Goal: Information Seeking & Learning: Check status

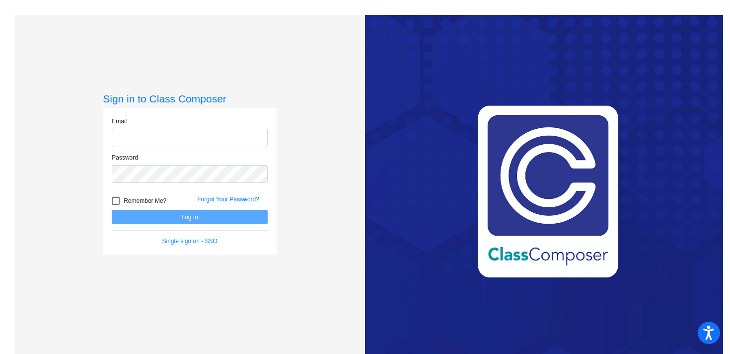
type input "dicea@platteco.k12.mo.us"
click at [158, 211] on button "Log In" at bounding box center [190, 217] width 156 height 14
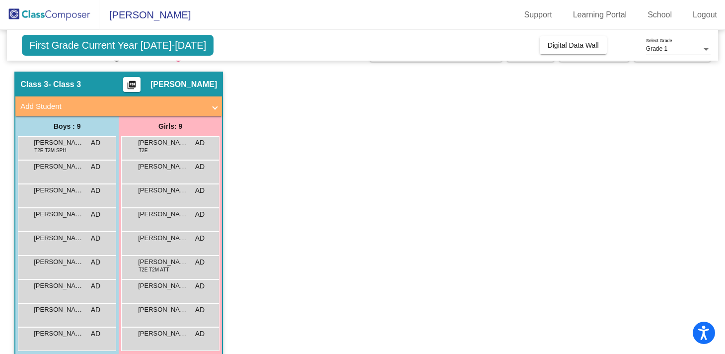
scroll to position [36, 0]
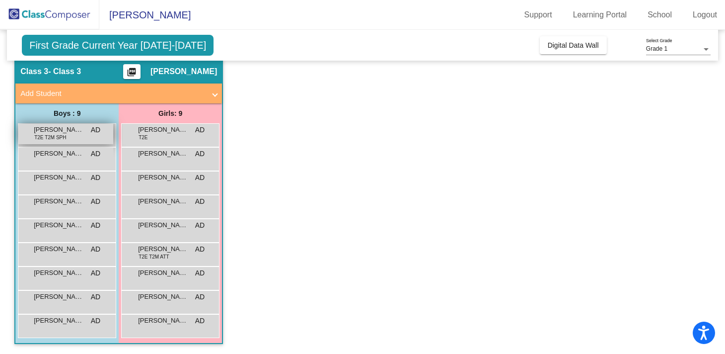
drag, startPoint x: 108, startPoint y: 138, endPoint x: 100, endPoint y: 137, distance: 8.0
click at [100, 137] on div "Bos Clark T2E T2M SPH AD lock do_not_disturb_alt" at bounding box center [65, 134] width 95 height 20
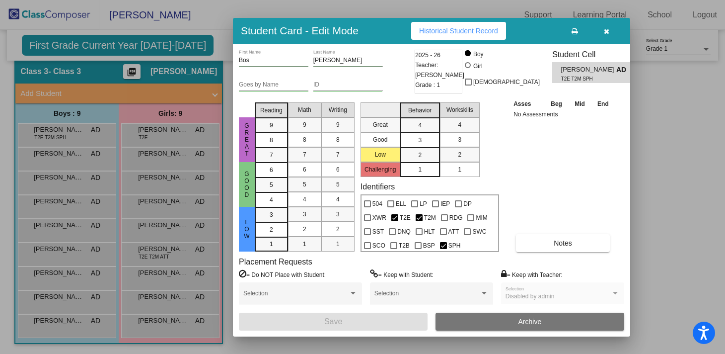
click at [159, 138] on div at bounding box center [362, 177] width 725 height 354
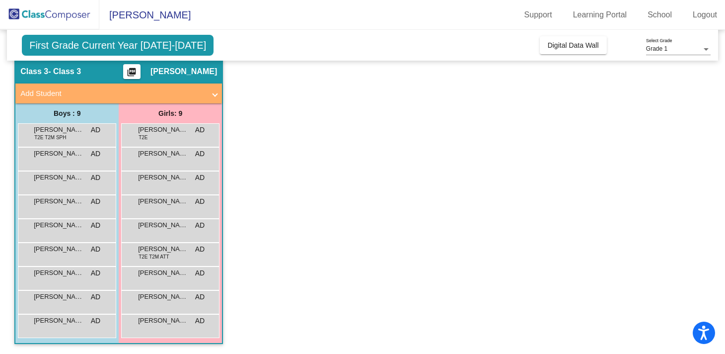
click at [159, 138] on div "Catalina De La Cruz T2E AD lock do_not_disturb_alt" at bounding box center [170, 134] width 95 height 20
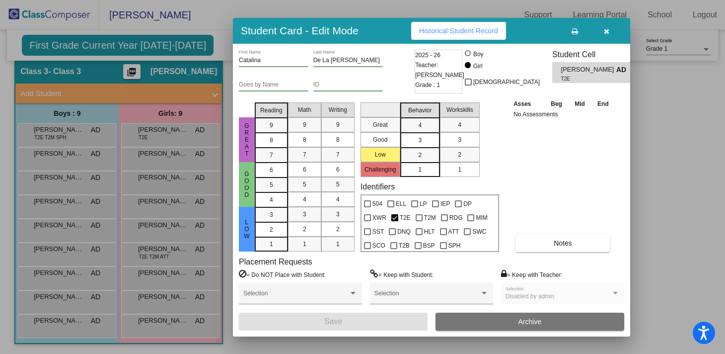
click at [172, 255] on div at bounding box center [362, 177] width 725 height 354
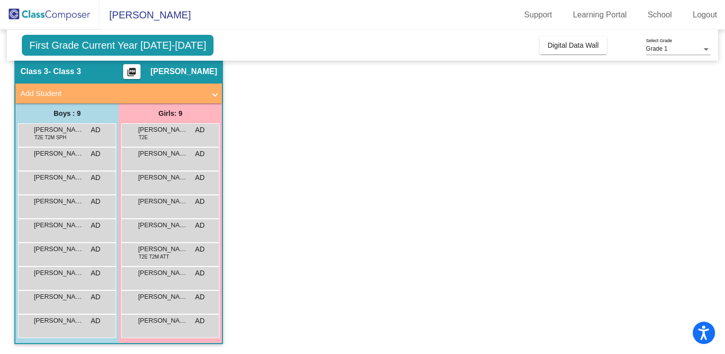
click at [172, 255] on div "Olivia Owens T2E T2M ATT AD lock do_not_disturb_alt" at bounding box center [170, 253] width 95 height 20
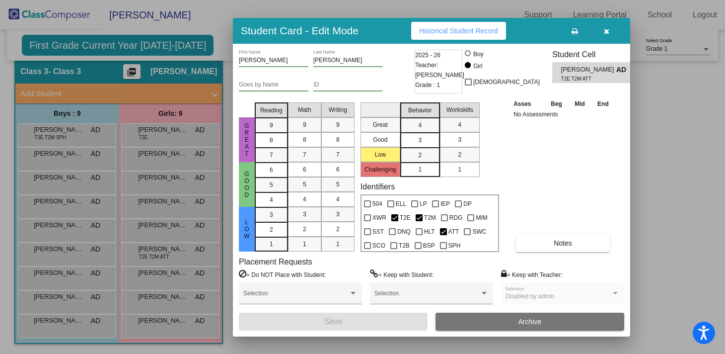
click at [635, 162] on div at bounding box center [362, 177] width 725 height 354
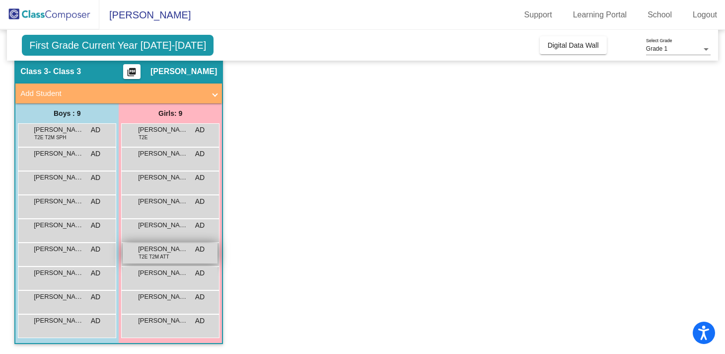
scroll to position [0, 0]
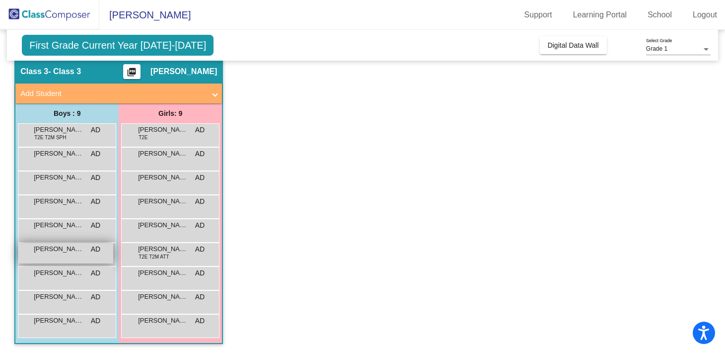
click at [71, 253] on div "James Burke AD lock do_not_disturb_alt" at bounding box center [65, 253] width 95 height 20
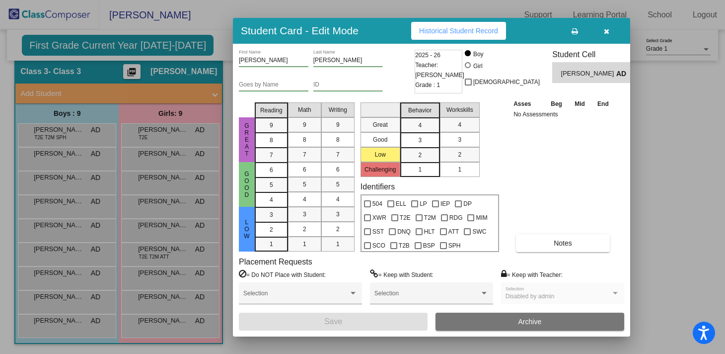
click at [498, 31] on span "Historical Student Record" at bounding box center [458, 31] width 79 height 8
click at [605, 33] on icon "button" at bounding box center [606, 31] width 5 height 7
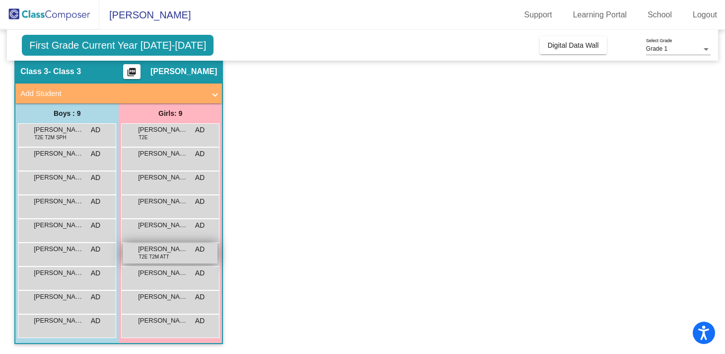
click at [170, 261] on div "Olivia Owens T2E T2M ATT AD lock do_not_disturb_alt" at bounding box center [170, 253] width 95 height 20
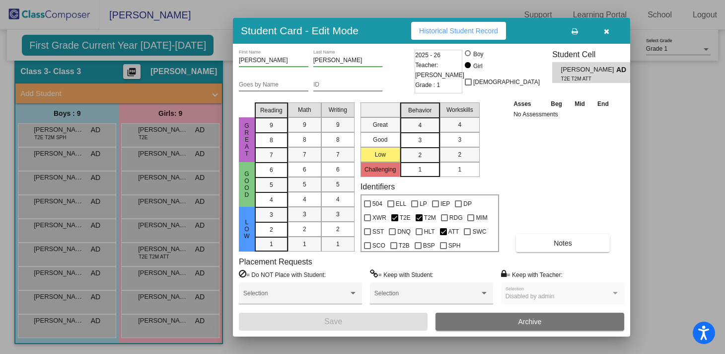
click at [494, 11] on div at bounding box center [362, 177] width 725 height 354
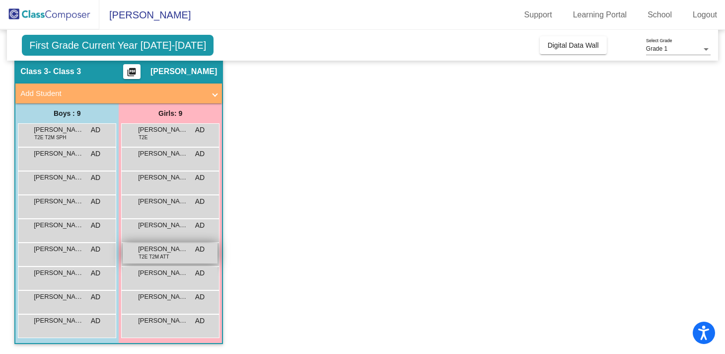
click at [172, 256] on div "Olivia Owens T2E T2M ATT AD lock do_not_disturb_alt" at bounding box center [170, 253] width 95 height 20
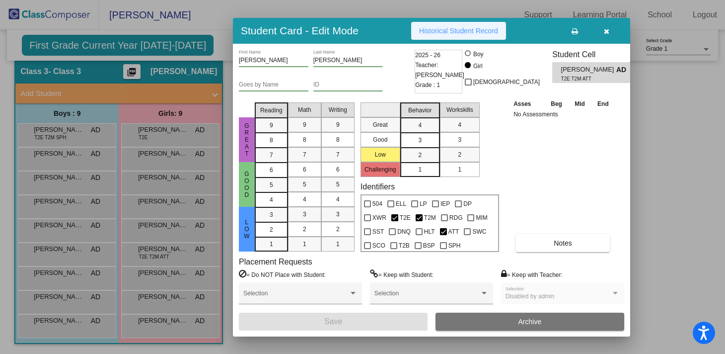
click at [449, 38] on button "Historical Student Record" at bounding box center [458, 31] width 95 height 18
click at [611, 34] on button "button" at bounding box center [606, 31] width 32 height 18
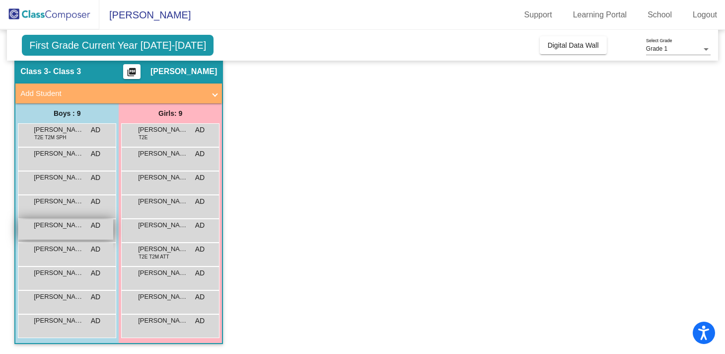
click at [74, 234] on div "Jacob Sallee AD lock do_not_disturb_alt" at bounding box center [65, 229] width 95 height 20
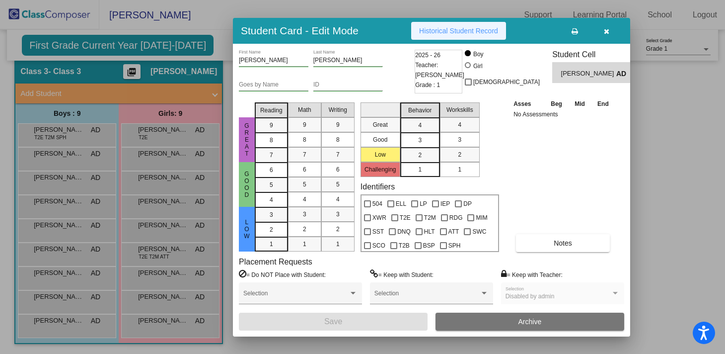
click at [469, 33] on span "Historical Student Record" at bounding box center [458, 31] width 79 height 8
click at [610, 34] on button "button" at bounding box center [606, 31] width 32 height 18
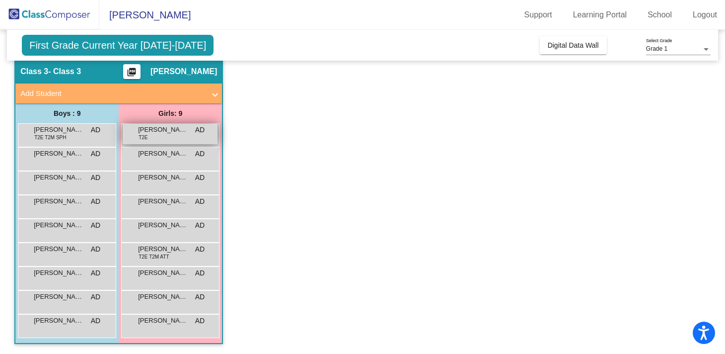
click at [164, 135] on div "Catalina De La Cruz T2E AD lock do_not_disturb_alt" at bounding box center [170, 134] width 95 height 20
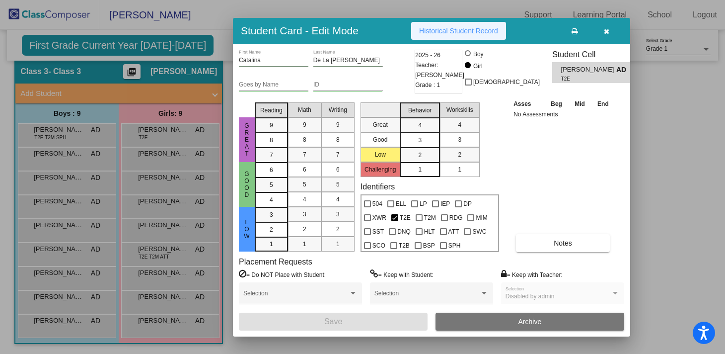
click at [484, 31] on span "Historical Student Record" at bounding box center [458, 31] width 79 height 8
click at [608, 29] on icon "button" at bounding box center [606, 31] width 5 height 7
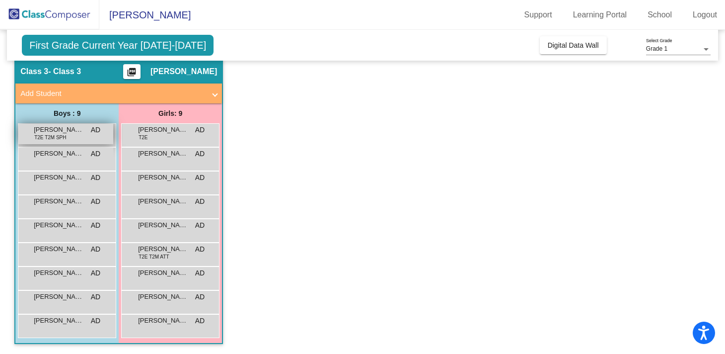
click at [60, 134] on span "T2E T2M SPH" at bounding box center [50, 137] width 32 height 7
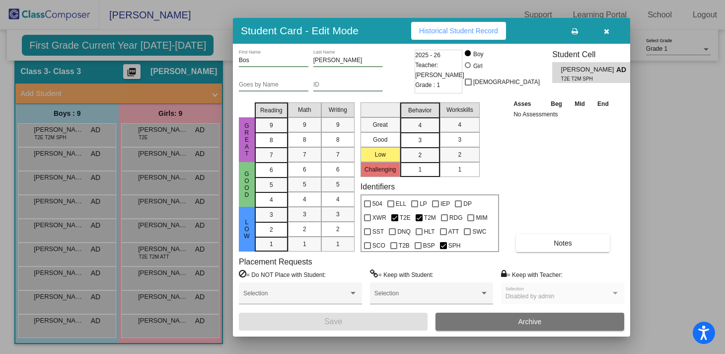
click at [481, 37] on button "Historical Student Record" at bounding box center [458, 31] width 95 height 18
click at [608, 28] on icon "button" at bounding box center [606, 31] width 5 height 7
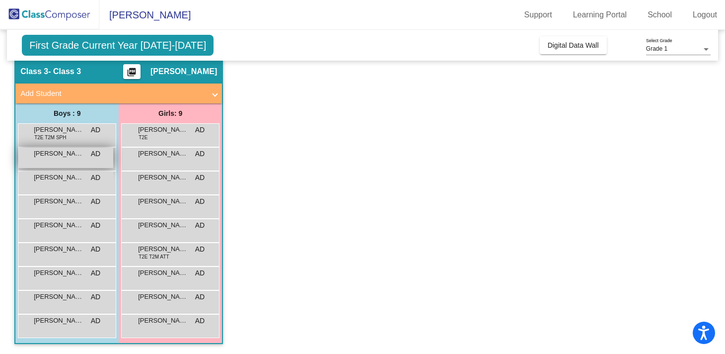
click at [44, 156] on span "[PERSON_NAME]" at bounding box center [59, 153] width 50 height 10
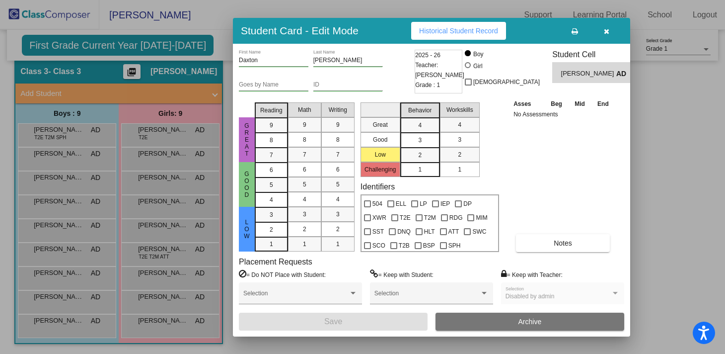
click at [486, 27] on span "Historical Student Record" at bounding box center [458, 31] width 79 height 8
click at [603, 34] on button "button" at bounding box center [606, 31] width 32 height 18
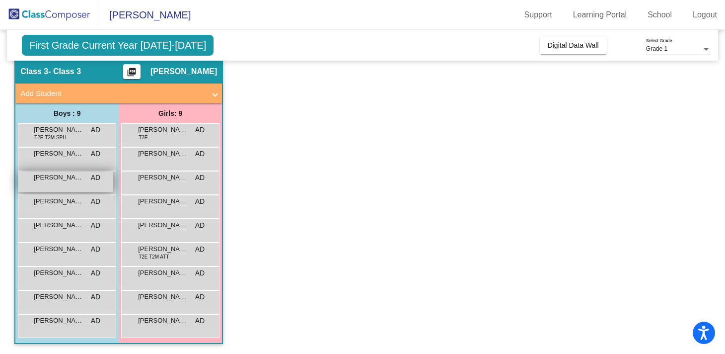
click at [36, 176] on span "[PERSON_NAME]" at bounding box center [59, 177] width 50 height 10
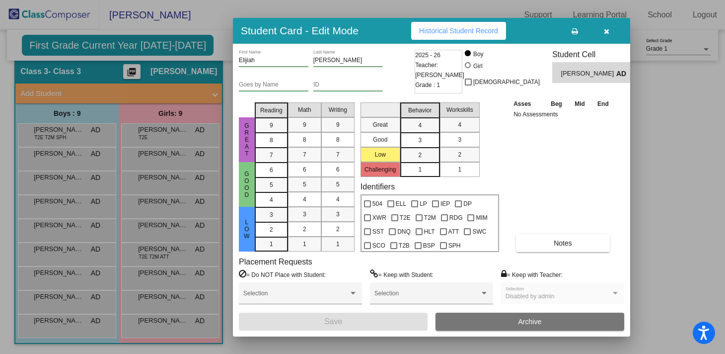
click at [463, 33] on span "Historical Student Record" at bounding box center [458, 31] width 79 height 8
click at [607, 32] on icon "button" at bounding box center [606, 31] width 5 height 7
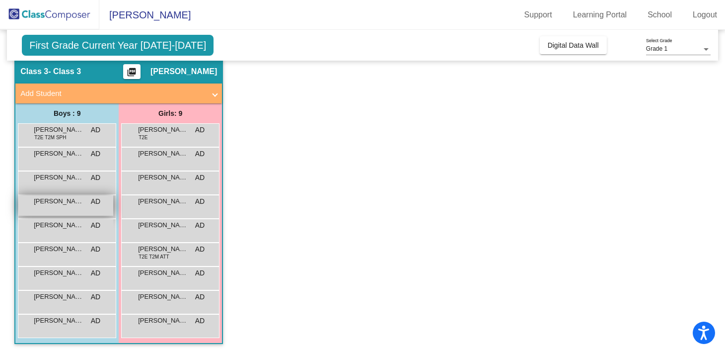
click at [77, 210] on div "Foster Schroeder AD lock do_not_disturb_alt" at bounding box center [65, 205] width 95 height 20
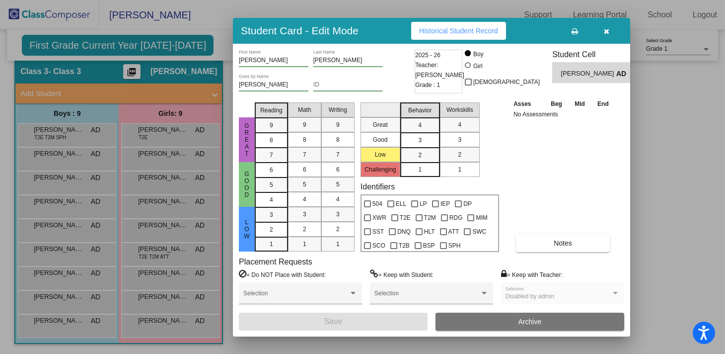
click at [488, 27] on span "Historical Student Record" at bounding box center [458, 31] width 79 height 8
click at [604, 40] on div "Student Card - Edit Mode Historical Student Record" at bounding box center [431, 31] width 397 height 26
click at [602, 38] on button "button" at bounding box center [606, 31] width 32 height 18
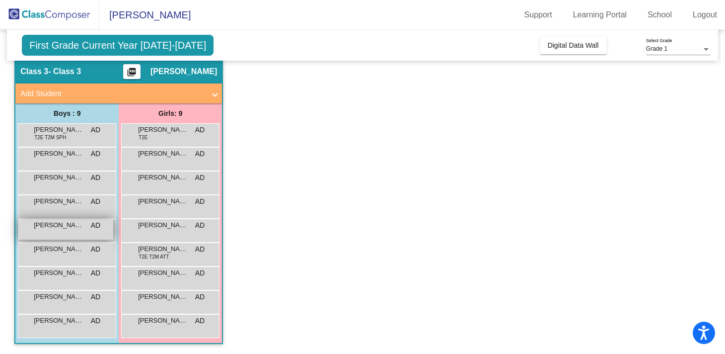
click at [67, 231] on div "Jacob Sallee AD lock do_not_disturb_alt" at bounding box center [65, 229] width 95 height 20
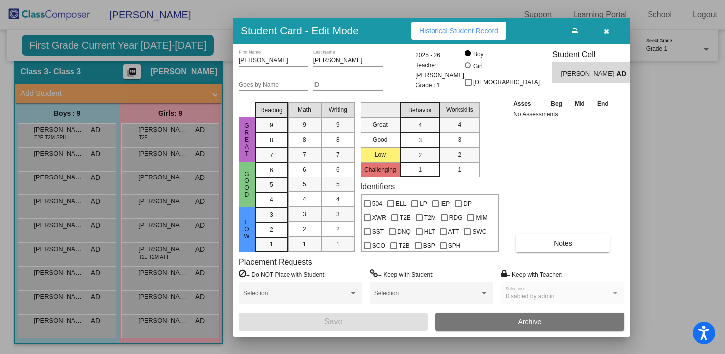
click at [472, 34] on span "Historical Student Record" at bounding box center [458, 31] width 79 height 8
click at [612, 33] on button "button" at bounding box center [606, 31] width 32 height 18
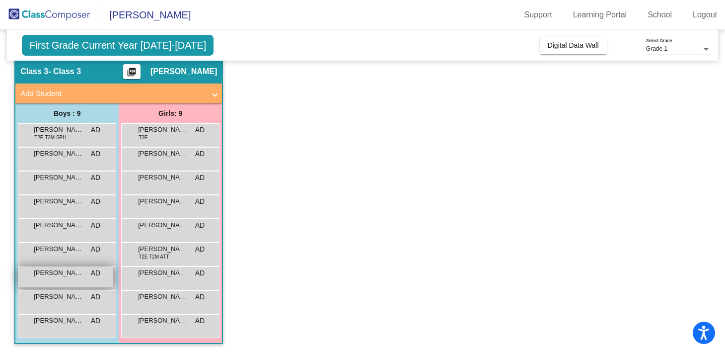
click at [85, 279] on div "Maddox Jurgensen AD lock do_not_disturb_alt" at bounding box center [65, 277] width 95 height 20
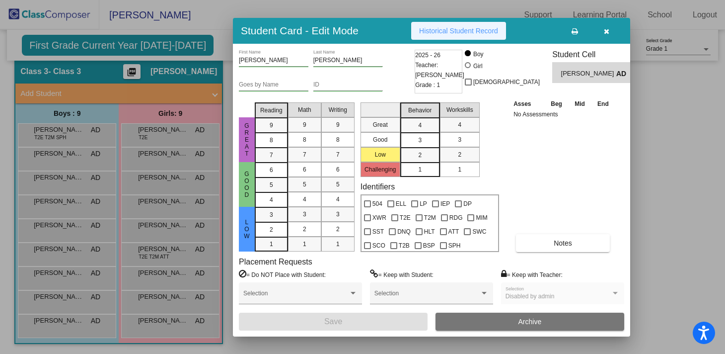
click at [481, 32] on span "Historical Student Record" at bounding box center [458, 31] width 79 height 8
click at [607, 31] on icon "button" at bounding box center [606, 31] width 5 height 7
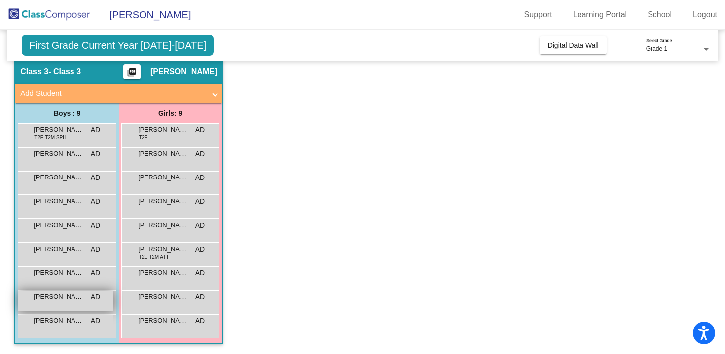
click at [62, 303] on div "Noah Romney AD lock do_not_disturb_alt" at bounding box center [65, 301] width 95 height 20
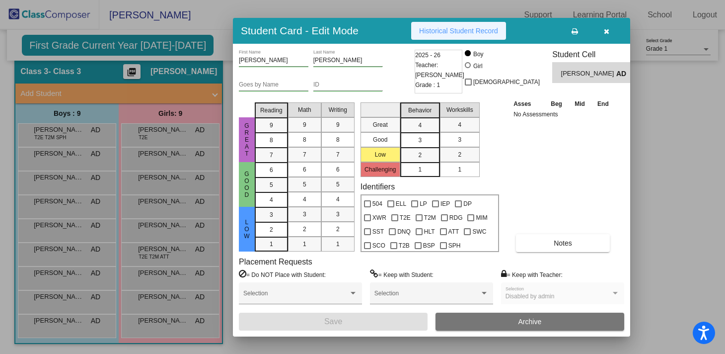
click at [433, 35] on button "Historical Student Record" at bounding box center [458, 31] width 95 height 18
click at [611, 31] on button "button" at bounding box center [606, 31] width 32 height 18
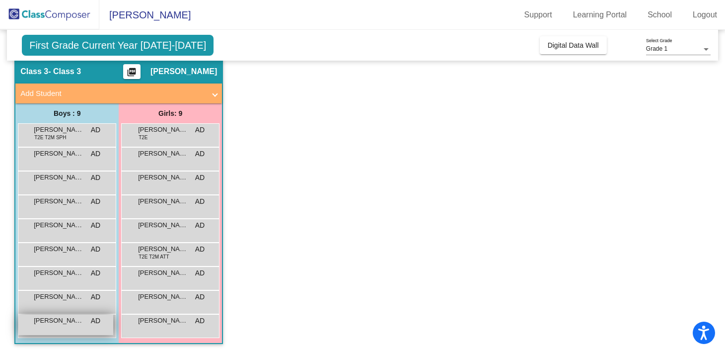
click at [65, 324] on span "[PERSON_NAME]" at bounding box center [59, 320] width 50 height 10
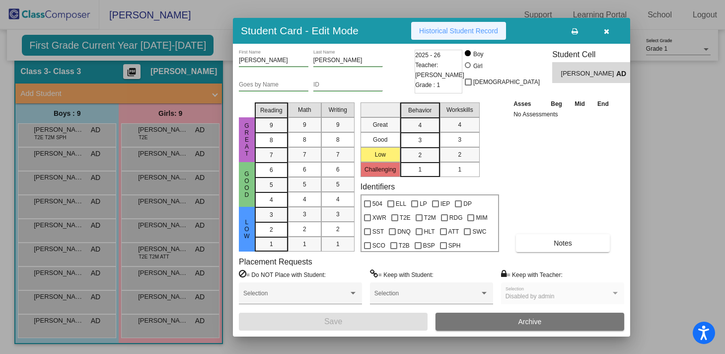
click at [435, 33] on span "Historical Student Record" at bounding box center [458, 31] width 79 height 8
click at [606, 35] on button "button" at bounding box center [606, 31] width 32 height 18
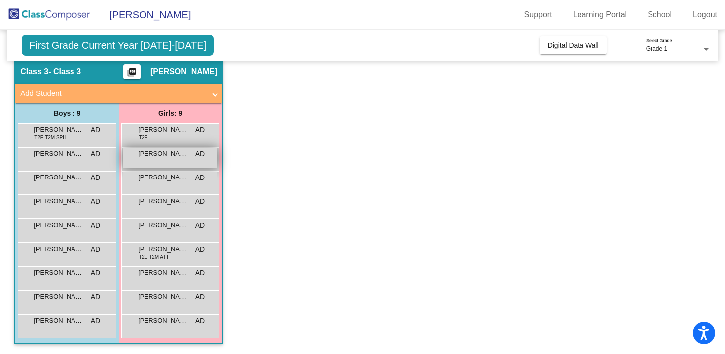
click at [180, 149] on span "[PERSON_NAME]" at bounding box center [163, 153] width 50 height 10
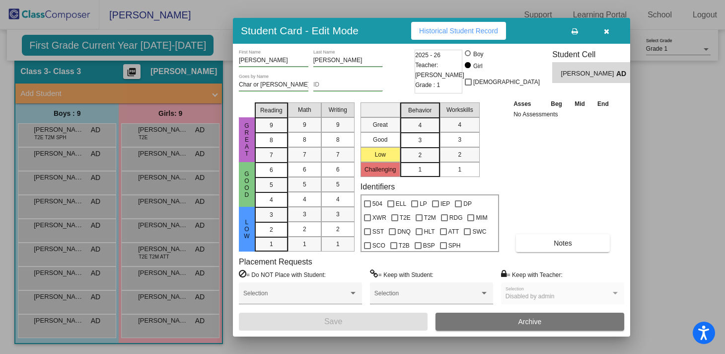
click at [475, 36] on button "Historical Student Record" at bounding box center [458, 31] width 95 height 18
click at [603, 30] on button "button" at bounding box center [606, 31] width 32 height 18
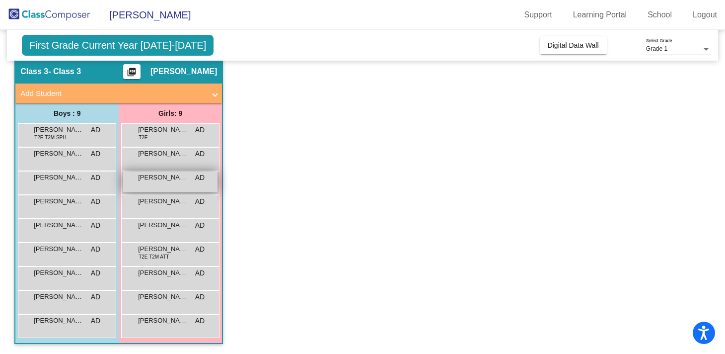
click at [178, 175] on span "[PERSON_NAME]" at bounding box center [163, 177] width 50 height 10
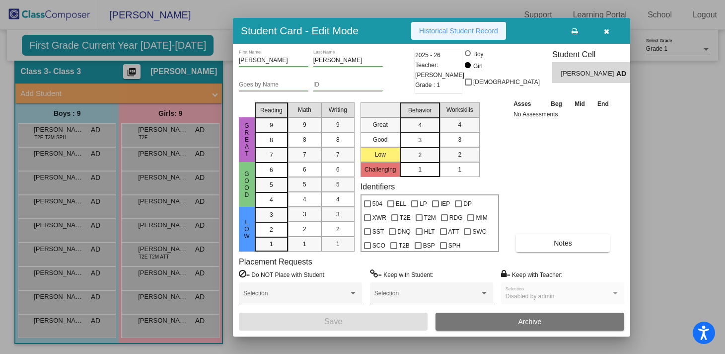
click at [460, 33] on span "Historical Student Record" at bounding box center [458, 31] width 79 height 8
click at [614, 29] on button "button" at bounding box center [606, 31] width 32 height 18
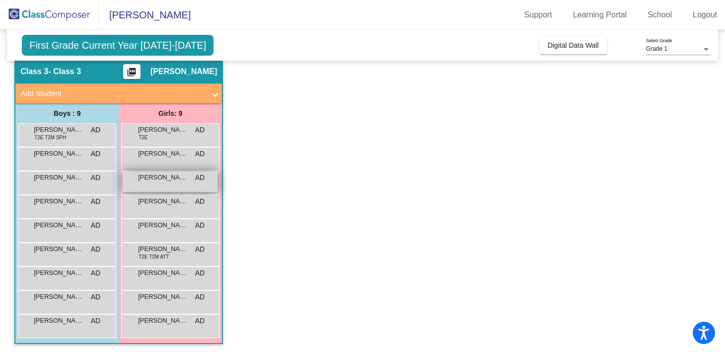
click at [203, 185] on div "Eleanor Larson AD lock do_not_disturb_alt" at bounding box center [170, 181] width 95 height 20
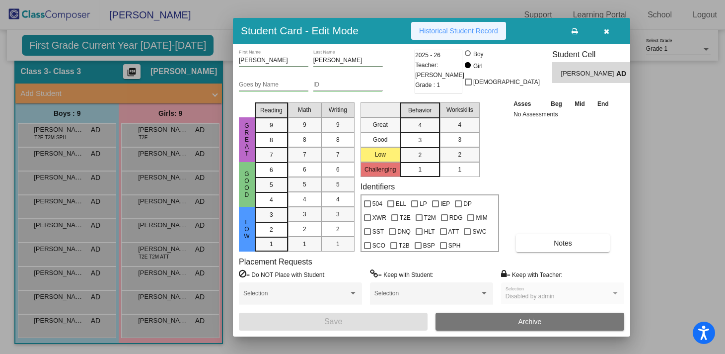
click at [466, 25] on button "Historical Student Record" at bounding box center [458, 31] width 95 height 18
click at [601, 34] on button "button" at bounding box center [606, 31] width 32 height 18
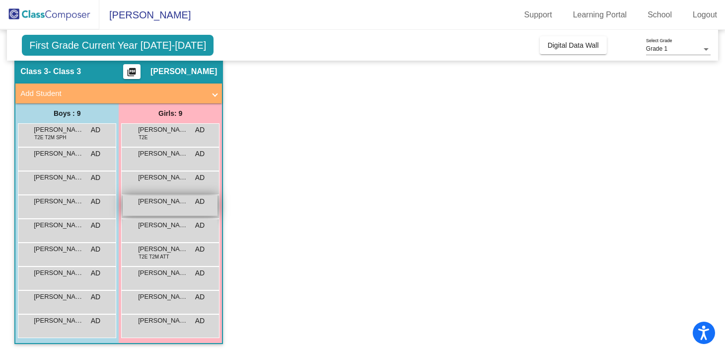
click at [173, 206] on div "Jillian Tuia AD lock do_not_disturb_alt" at bounding box center [170, 205] width 95 height 20
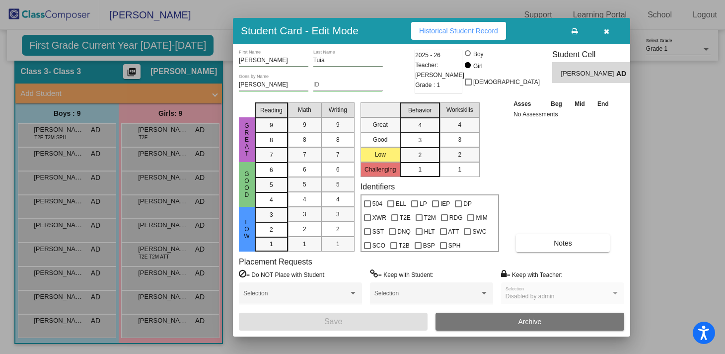
click at [482, 25] on button "Historical Student Record" at bounding box center [458, 31] width 95 height 18
click at [601, 30] on button "button" at bounding box center [606, 31] width 32 height 18
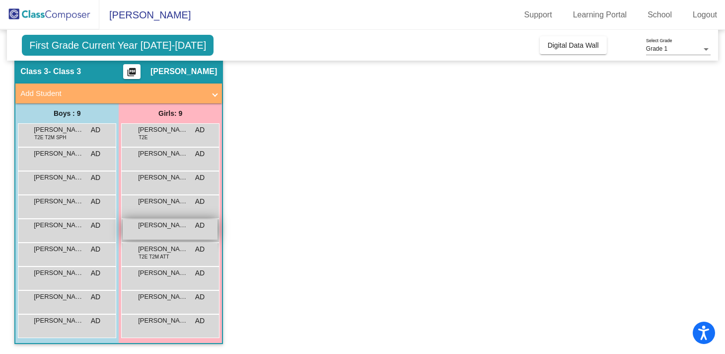
click at [163, 232] on div "Olivia Rose Swift AD lock do_not_disturb_alt" at bounding box center [170, 229] width 95 height 20
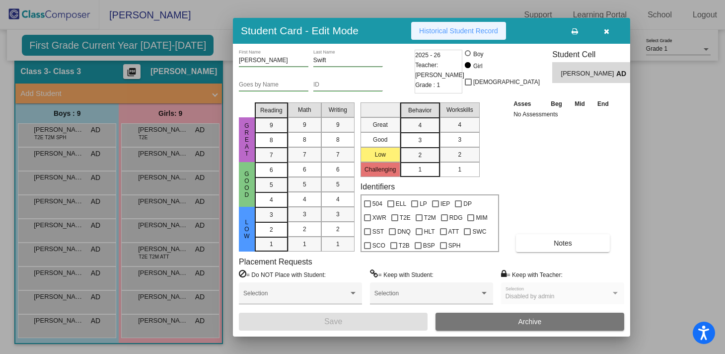
click at [456, 39] on button "Historical Student Record" at bounding box center [458, 31] width 95 height 18
click at [612, 26] on button "button" at bounding box center [606, 31] width 32 height 18
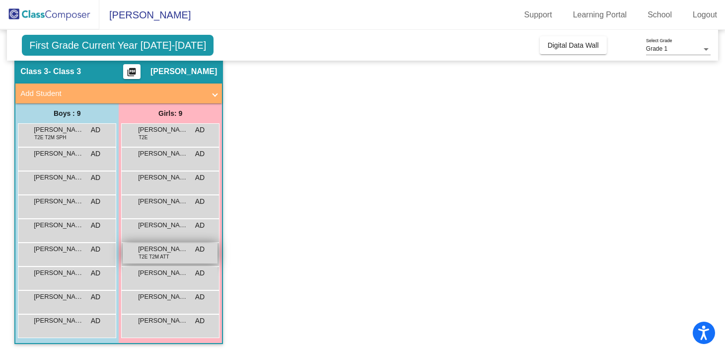
click at [171, 259] on div "Olivia Owens T2E T2M ATT AD lock do_not_disturb_alt" at bounding box center [170, 253] width 95 height 20
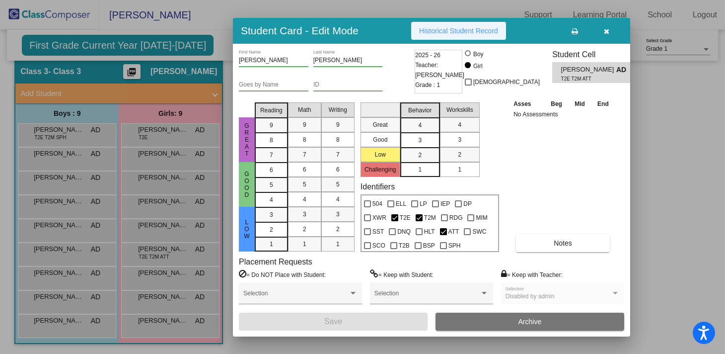
click at [469, 33] on span "Historical Student Record" at bounding box center [458, 31] width 79 height 8
click at [602, 35] on button "button" at bounding box center [606, 31] width 32 height 18
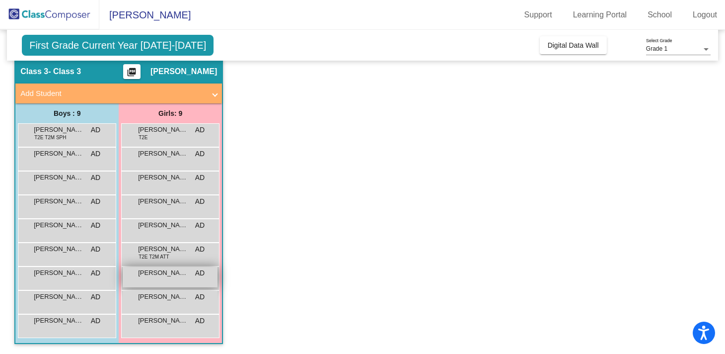
click at [170, 275] on span "[PERSON_NAME]" at bounding box center [163, 273] width 50 height 10
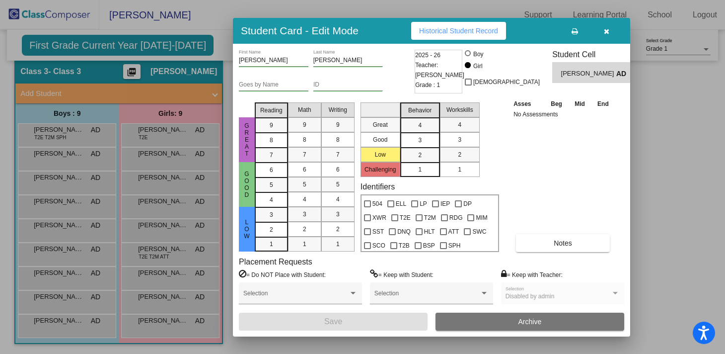
click at [465, 31] on span "Historical Student Record" at bounding box center [458, 31] width 79 height 8
click at [611, 27] on button "button" at bounding box center [606, 31] width 32 height 18
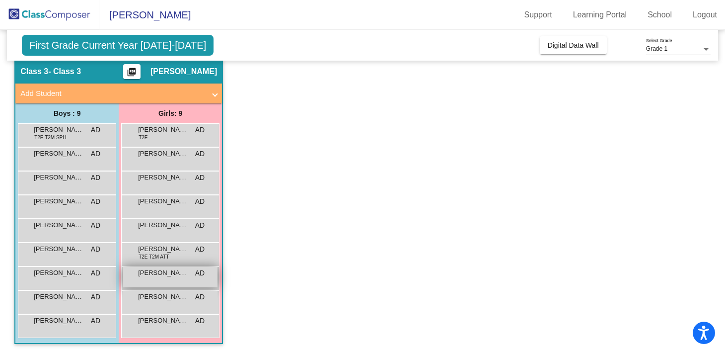
click at [176, 284] on div "[PERSON_NAME] AD lock do_not_disturb_alt" at bounding box center [170, 277] width 95 height 20
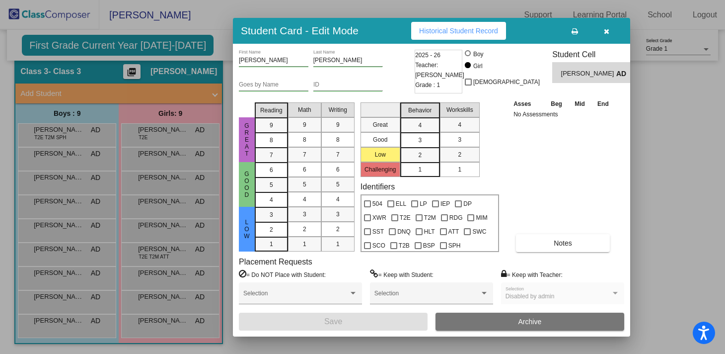
click at [459, 27] on span "Historical Student Record" at bounding box center [458, 31] width 79 height 8
click at [606, 29] on icon "button" at bounding box center [606, 31] width 5 height 7
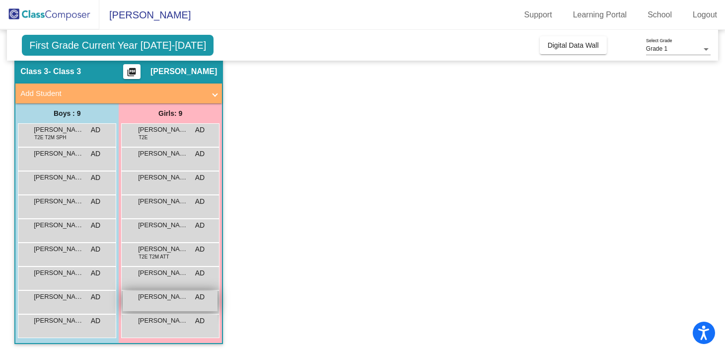
click at [166, 300] on span "[PERSON_NAME]" at bounding box center [163, 297] width 50 height 10
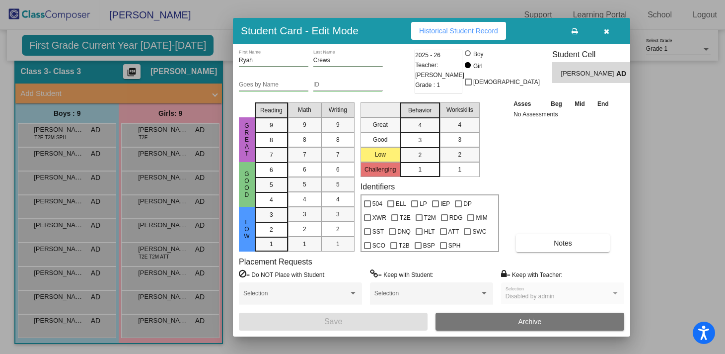
click at [444, 26] on button "Historical Student Record" at bounding box center [458, 31] width 95 height 18
click at [605, 33] on icon "button" at bounding box center [606, 31] width 5 height 7
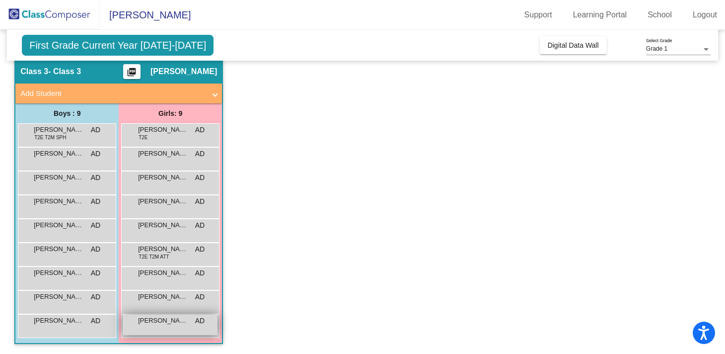
click at [136, 327] on div "[PERSON_NAME] AD lock do_not_disturb_alt" at bounding box center [170, 324] width 95 height 20
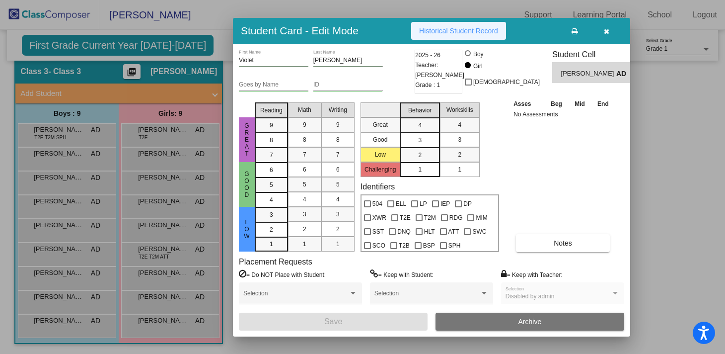
click at [491, 26] on button "Historical Student Record" at bounding box center [458, 31] width 95 height 18
click at [604, 32] on icon "button" at bounding box center [606, 31] width 5 height 7
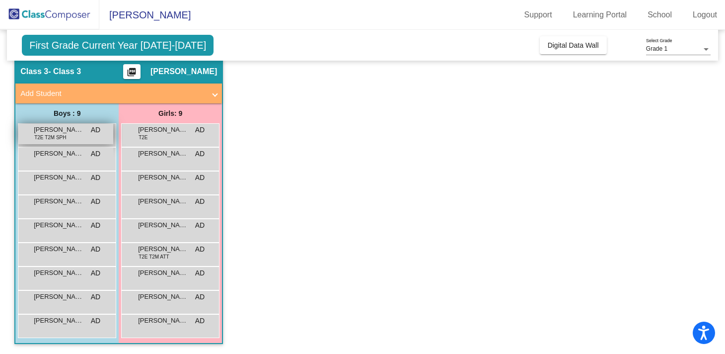
click at [71, 134] on div "Bos Clark T2E T2M SPH AD lock do_not_disturb_alt" at bounding box center [65, 134] width 95 height 20
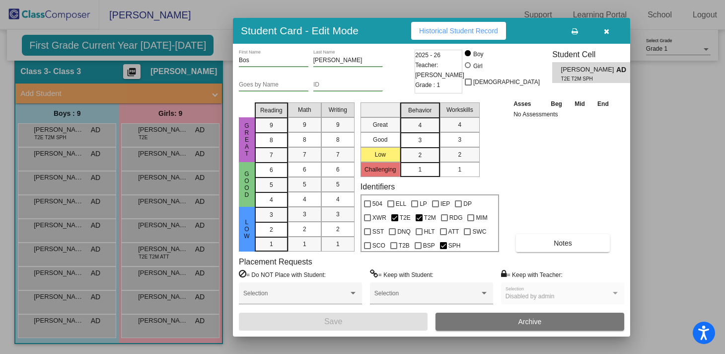
click at [468, 44] on div "Bos First Name Clark Last Name Goes by Name ID 2025 - 26 Teacher: Ashley Dice G…" at bounding box center [431, 190] width 397 height 293
click at [468, 40] on div "Student Card - Edit Mode Historical Student Record" at bounding box center [431, 31] width 397 height 26
click at [470, 31] on span "Historical Student Record" at bounding box center [458, 31] width 79 height 8
click at [611, 33] on button "button" at bounding box center [606, 31] width 32 height 18
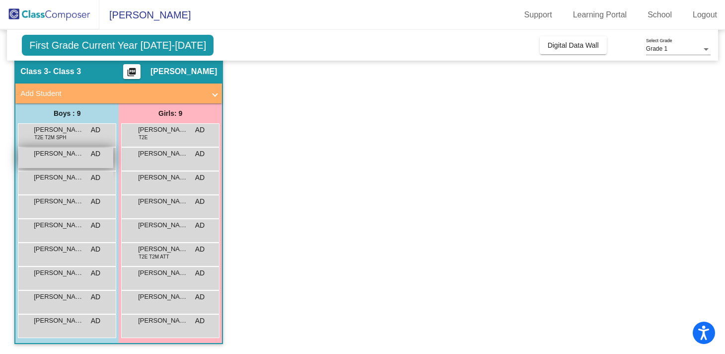
click at [59, 161] on div "Daxton Holt AD lock do_not_disturb_alt" at bounding box center [65, 157] width 95 height 20
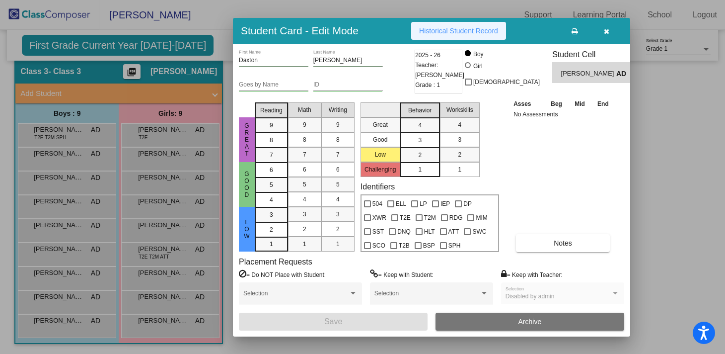
click at [479, 29] on span "Historical Student Record" at bounding box center [458, 31] width 79 height 8
click at [605, 27] on span "button" at bounding box center [606, 31] width 5 height 8
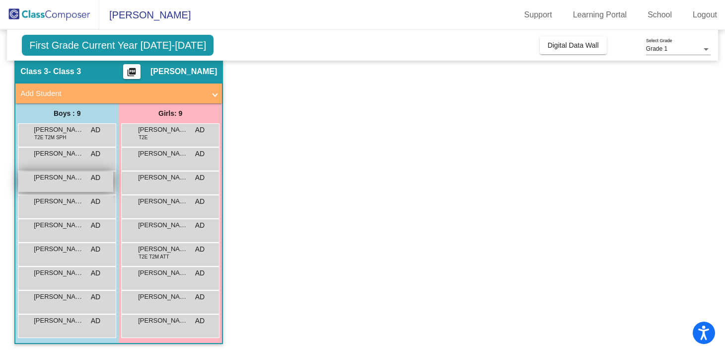
click at [60, 181] on span "[PERSON_NAME]" at bounding box center [59, 177] width 50 height 10
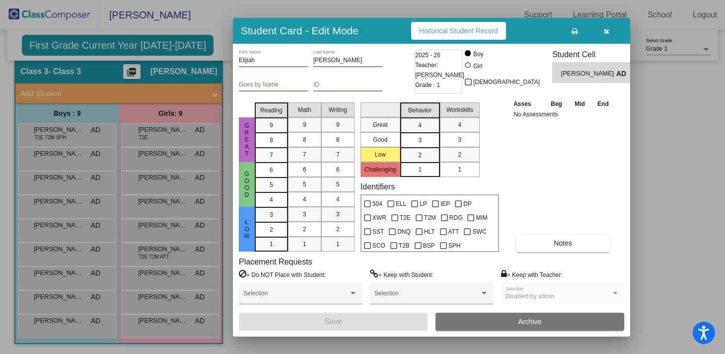
click at [479, 33] on span "Historical Student Record" at bounding box center [458, 31] width 79 height 8
click at [609, 29] on button "button" at bounding box center [606, 31] width 32 height 18
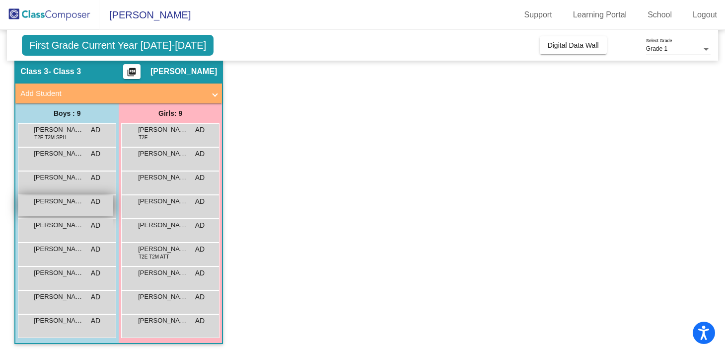
click at [85, 208] on div "Foster Schroeder AD lock do_not_disturb_alt" at bounding box center [65, 205] width 95 height 20
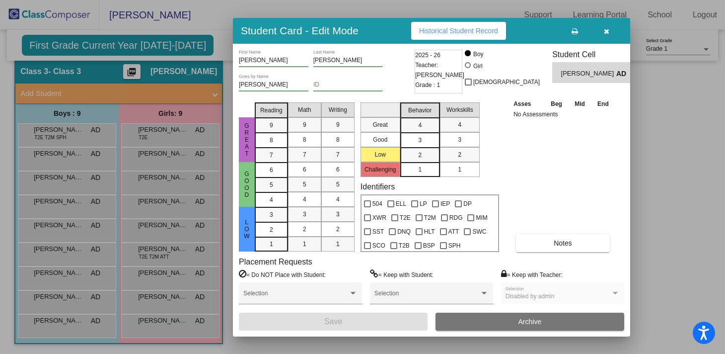
click at [481, 27] on span "Historical Student Record" at bounding box center [458, 31] width 79 height 8
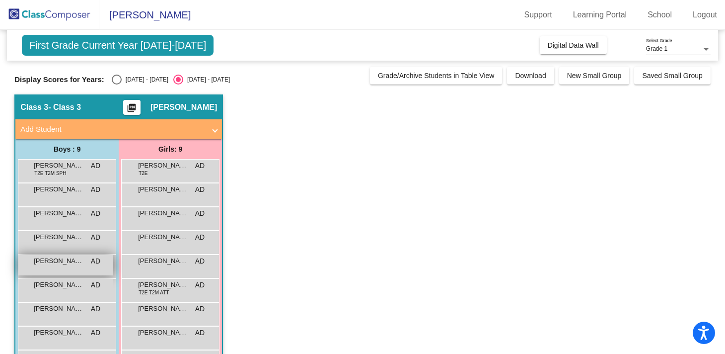
click at [79, 270] on div "[PERSON_NAME] AD lock do_not_disturb_alt" at bounding box center [65, 265] width 95 height 20
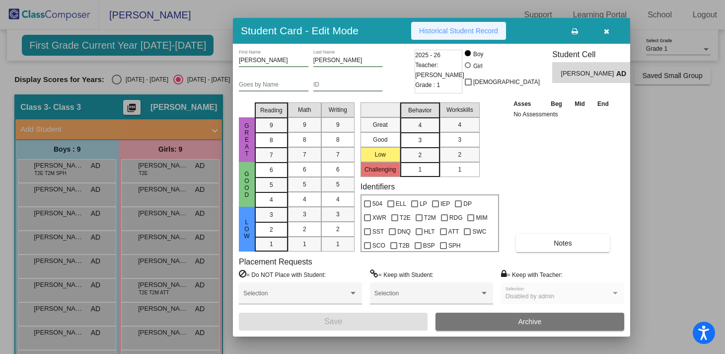
click at [476, 23] on button "Historical Student Record" at bounding box center [458, 31] width 95 height 18
click at [601, 35] on button "button" at bounding box center [606, 31] width 32 height 18
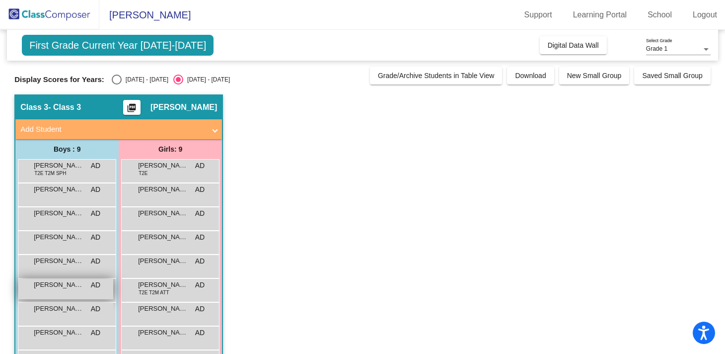
click at [69, 290] on div "James Burke AD lock do_not_disturb_alt" at bounding box center [65, 289] width 95 height 20
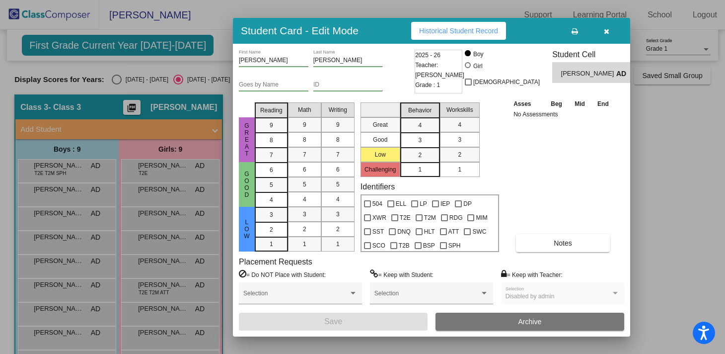
click at [448, 34] on span "Historical Student Record" at bounding box center [458, 31] width 79 height 8
click at [610, 36] on button "button" at bounding box center [606, 31] width 32 height 18
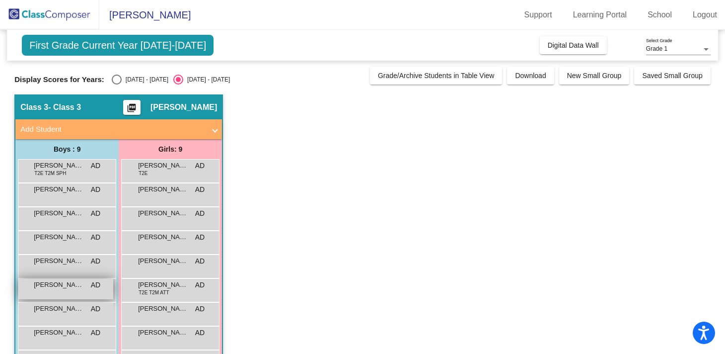
scroll to position [36, 0]
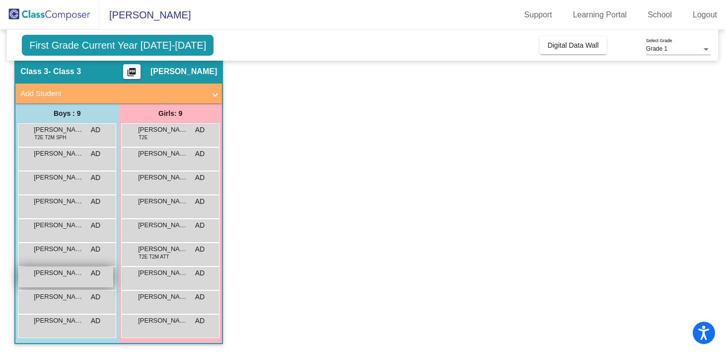
click at [59, 273] on span "[PERSON_NAME] [PERSON_NAME]" at bounding box center [59, 273] width 50 height 10
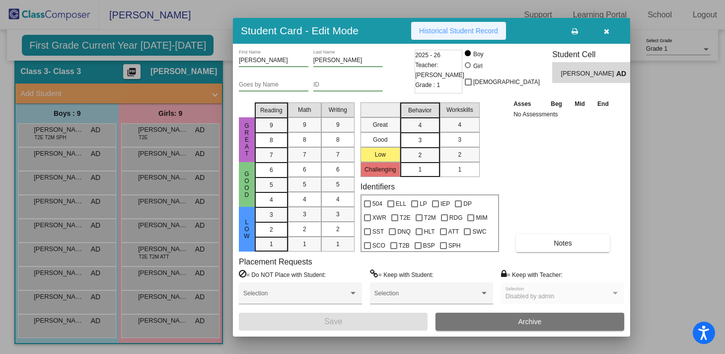
click at [444, 30] on span "Historical Student Record" at bounding box center [458, 31] width 79 height 8
click at [611, 35] on button "button" at bounding box center [606, 31] width 32 height 18
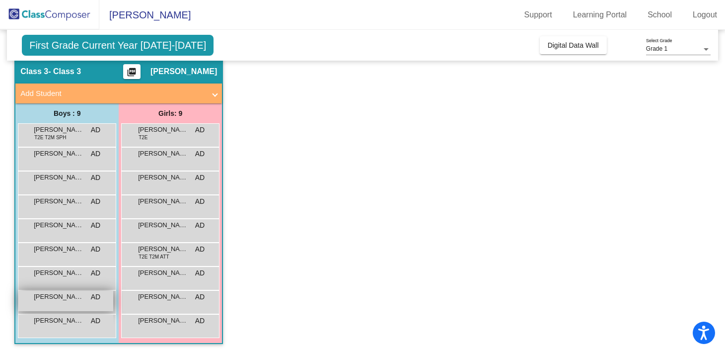
click at [78, 292] on span "[PERSON_NAME]" at bounding box center [59, 297] width 50 height 10
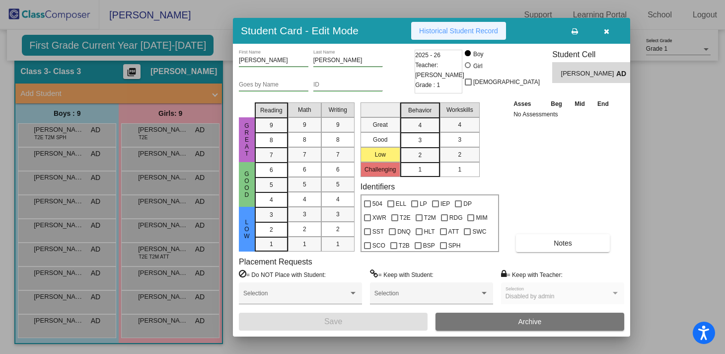
click at [441, 29] on span "Historical Student Record" at bounding box center [458, 31] width 79 height 8
click at [614, 35] on button "button" at bounding box center [606, 31] width 32 height 18
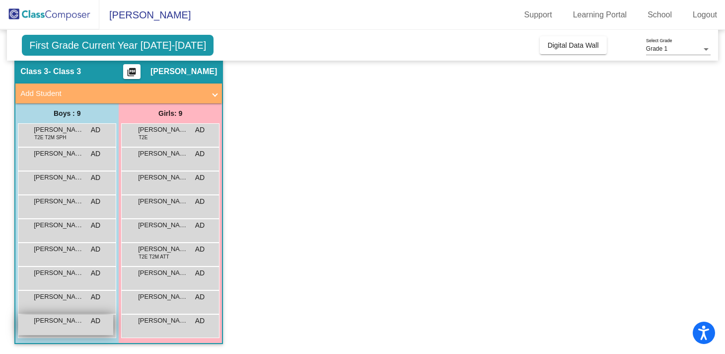
click at [63, 323] on span "[PERSON_NAME]" at bounding box center [59, 320] width 50 height 10
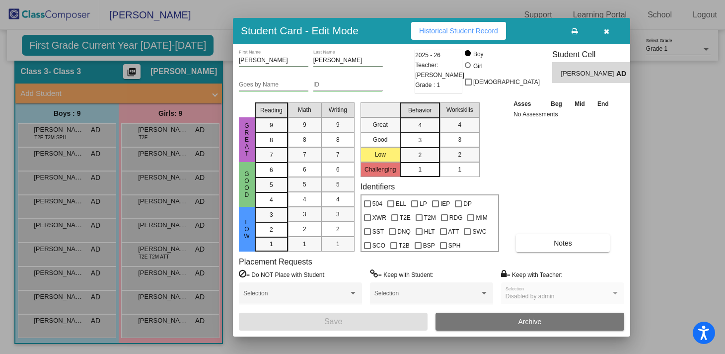
click at [443, 38] on button "Historical Student Record" at bounding box center [458, 31] width 95 height 18
click at [605, 29] on icon "button" at bounding box center [606, 31] width 5 height 7
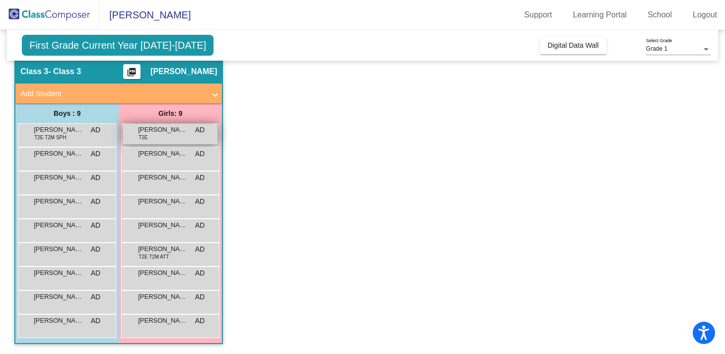
click at [194, 135] on div "Catalina De La Cruz T2E AD lock do_not_disturb_alt" at bounding box center [170, 134] width 95 height 20
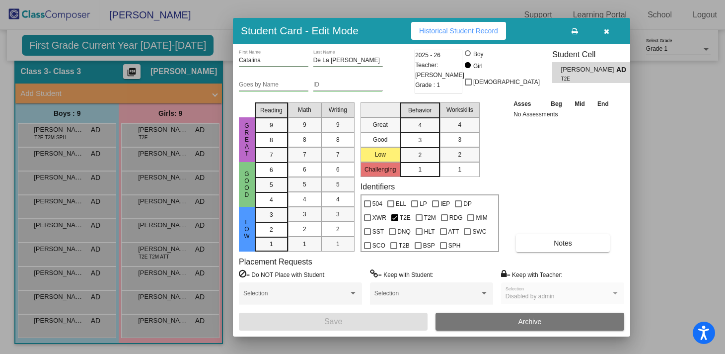
click at [427, 34] on button "Historical Student Record" at bounding box center [458, 31] width 95 height 18
click at [612, 38] on button "button" at bounding box center [606, 31] width 32 height 18
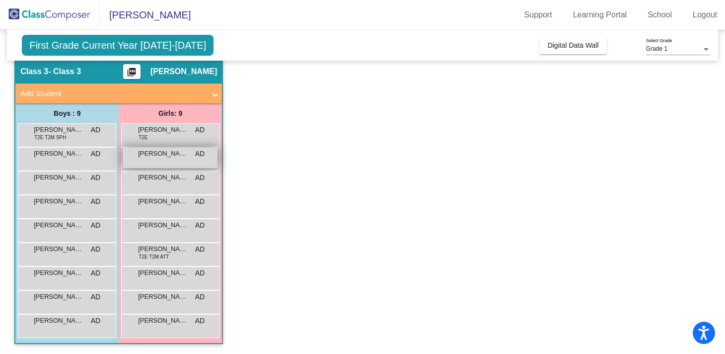
click at [161, 154] on span "[PERSON_NAME]" at bounding box center [163, 153] width 50 height 10
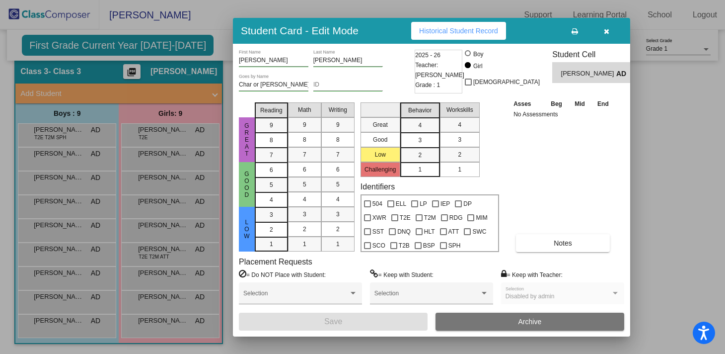
click at [467, 42] on div "Student Card - Edit Mode Historical Student Record" at bounding box center [431, 31] width 397 height 26
click at [467, 34] on span "Historical Student Record" at bounding box center [458, 31] width 79 height 8
click at [606, 30] on icon "button" at bounding box center [606, 31] width 5 height 7
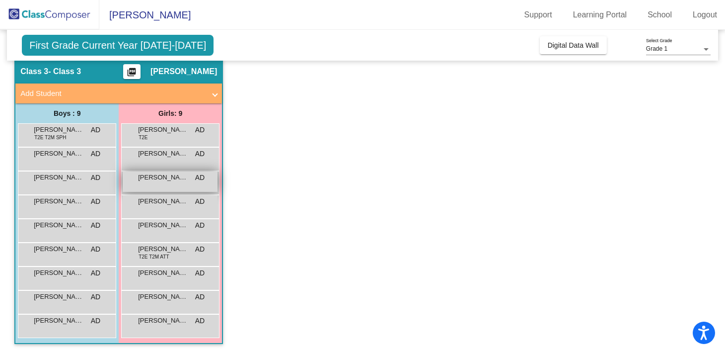
click at [168, 186] on div "Eleanor Larson AD lock do_not_disturb_alt" at bounding box center [170, 181] width 95 height 20
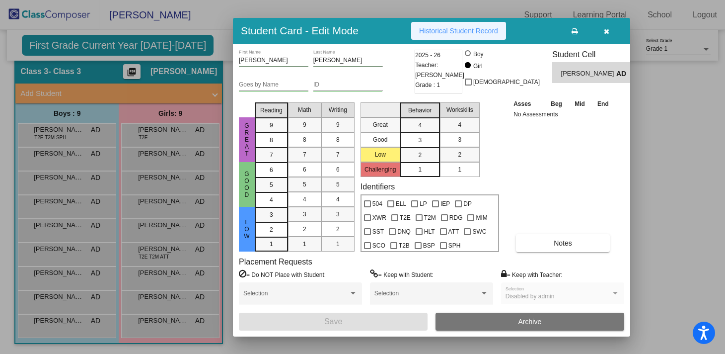
click at [451, 32] on span "Historical Student Record" at bounding box center [458, 31] width 79 height 8
click at [432, 23] on button "Historical Student Record" at bounding box center [458, 31] width 95 height 18
click at [610, 27] on button "button" at bounding box center [606, 31] width 32 height 18
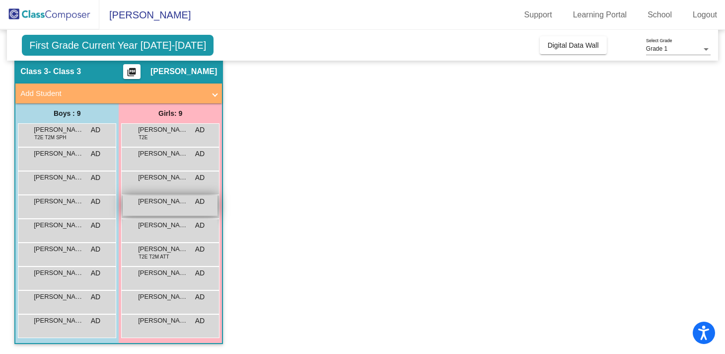
click at [170, 207] on div "Jillian Tuia AD lock do_not_disturb_alt" at bounding box center [170, 205] width 95 height 20
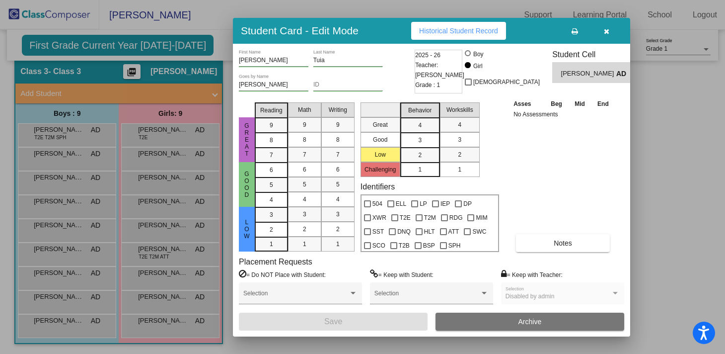
click at [434, 35] on button "Historical Student Record" at bounding box center [458, 31] width 95 height 18
click at [605, 27] on span "button" at bounding box center [606, 31] width 5 height 8
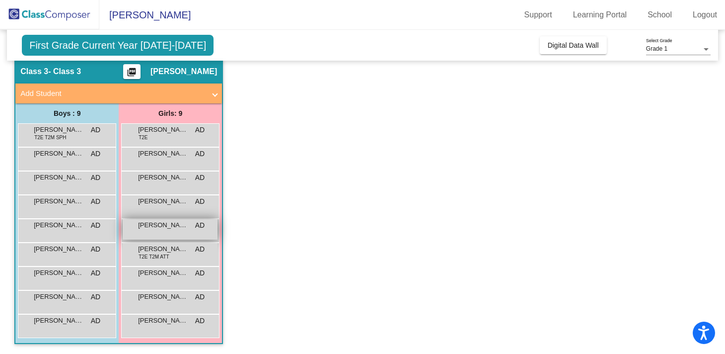
click at [178, 237] on div "Olivia Rose Swift AD lock do_not_disturb_alt" at bounding box center [170, 229] width 95 height 20
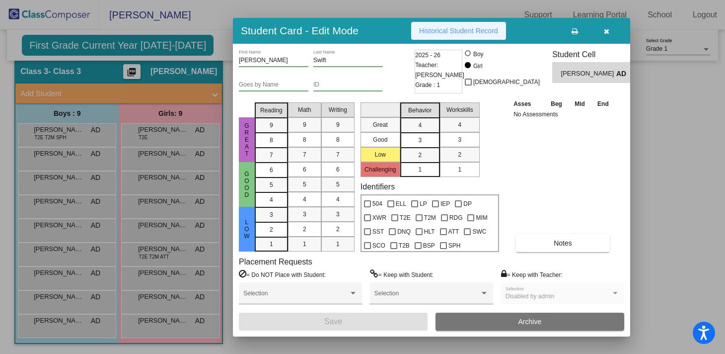
click at [469, 28] on span "Historical Student Record" at bounding box center [458, 31] width 79 height 8
click at [611, 29] on button "button" at bounding box center [606, 31] width 32 height 18
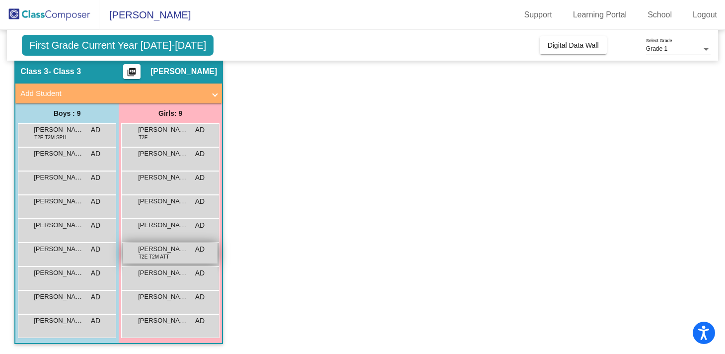
click at [179, 259] on div "Olivia Owens T2E T2M ATT AD lock do_not_disturb_alt" at bounding box center [170, 253] width 95 height 20
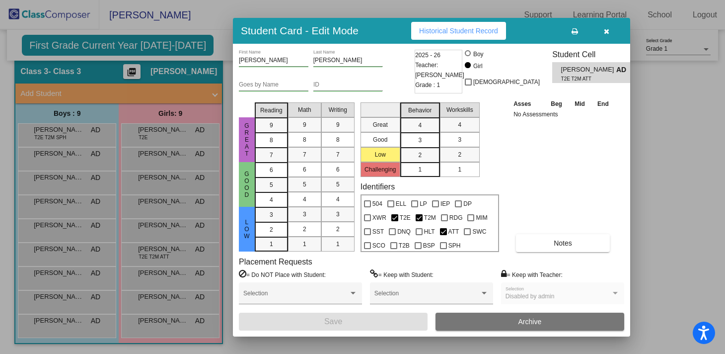
click at [455, 37] on button "Historical Student Record" at bounding box center [458, 31] width 95 height 18
click at [610, 31] on button "button" at bounding box center [606, 31] width 32 height 18
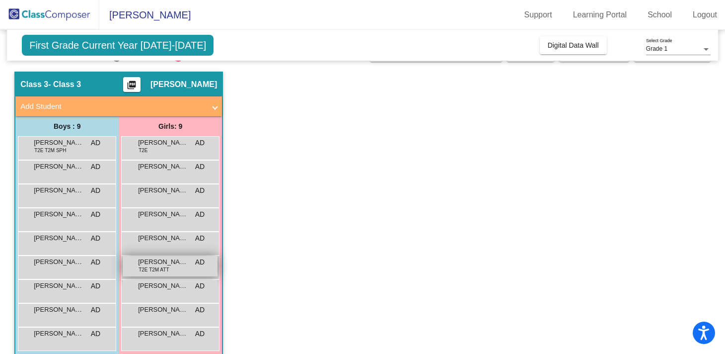
scroll to position [36, 0]
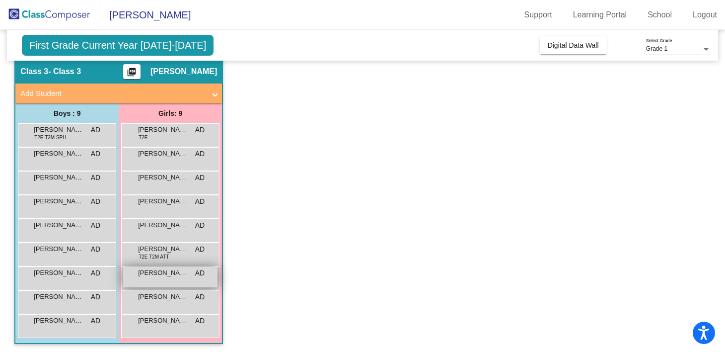
click at [196, 284] on div "[PERSON_NAME] AD lock do_not_disturb_alt" at bounding box center [170, 277] width 95 height 20
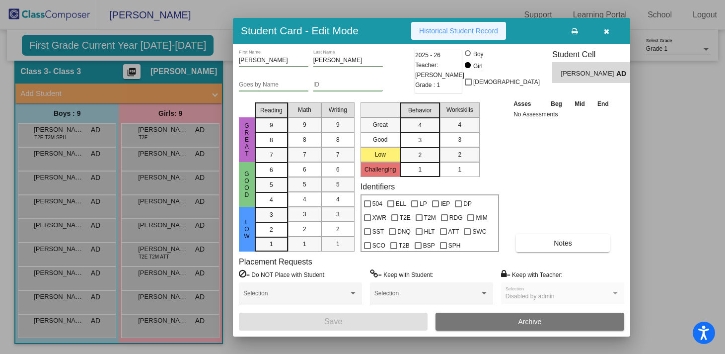
click at [432, 29] on span "Historical Student Record" at bounding box center [458, 31] width 79 height 8
click at [607, 33] on icon "button" at bounding box center [606, 31] width 5 height 7
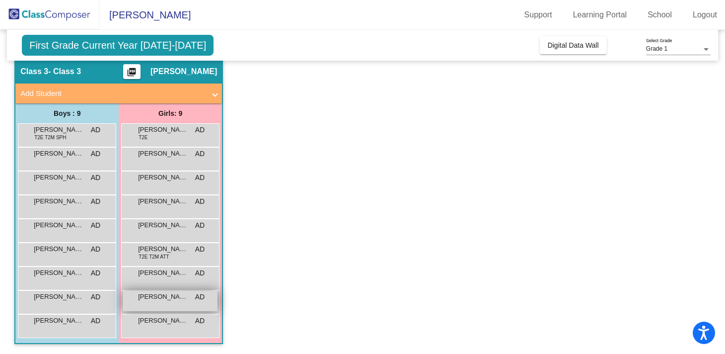
click at [170, 310] on div "[PERSON_NAME] AD lock do_not_disturb_alt" at bounding box center [170, 301] width 95 height 20
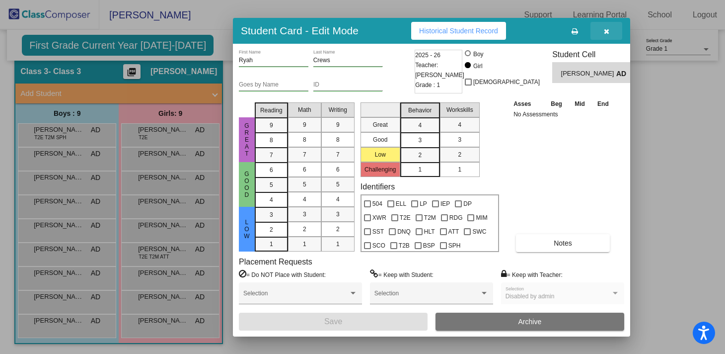
click at [611, 26] on button "button" at bounding box center [606, 31] width 32 height 18
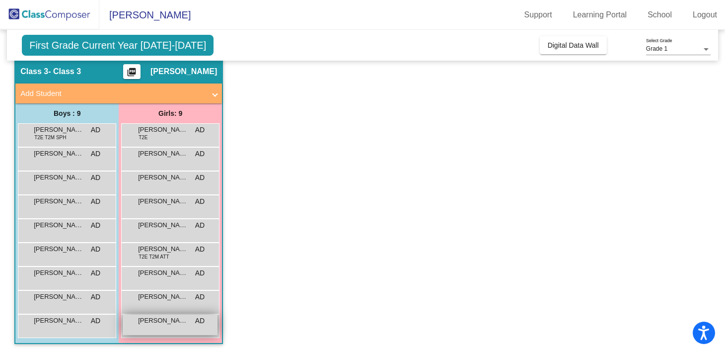
click at [166, 332] on div "[PERSON_NAME] AD lock do_not_disturb_alt" at bounding box center [170, 324] width 95 height 20
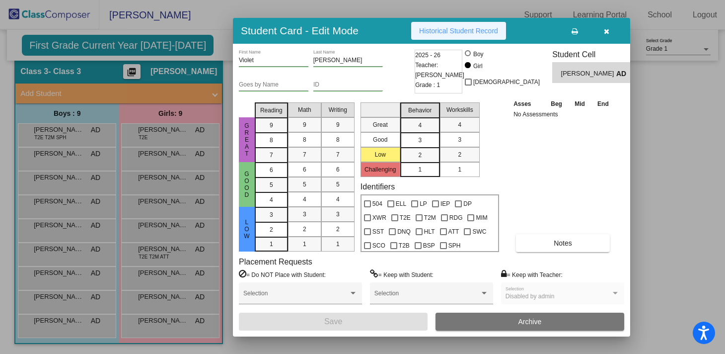
click at [455, 33] on span "Historical Student Record" at bounding box center [458, 31] width 79 height 8
